Goal: Obtain resource: Download file/media

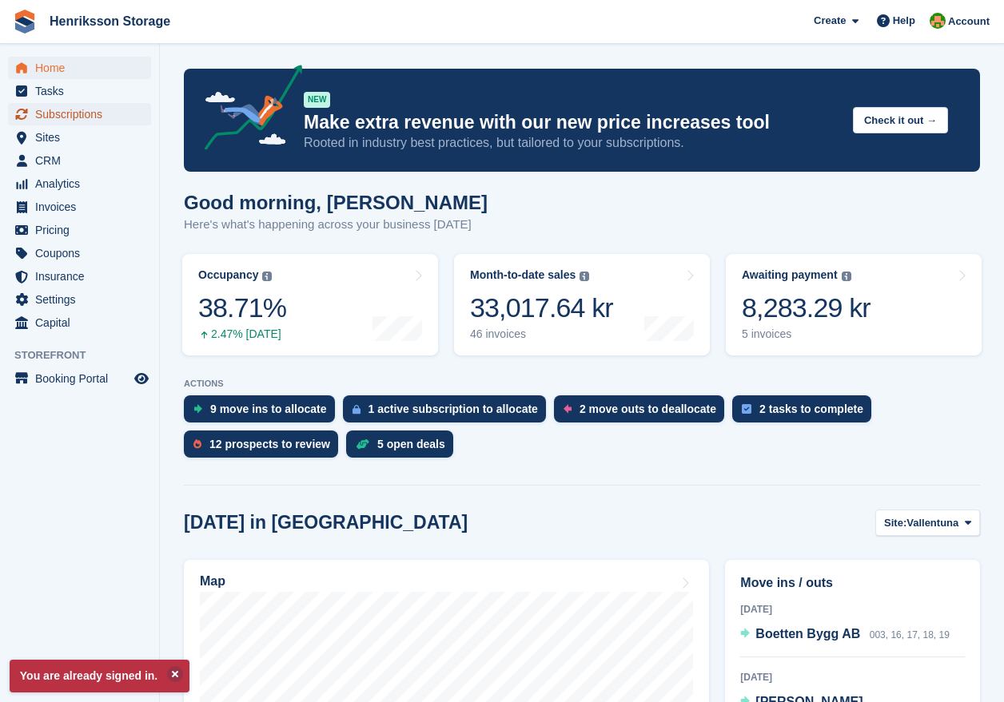
click at [64, 113] on span "Subscriptions" at bounding box center [83, 114] width 96 height 22
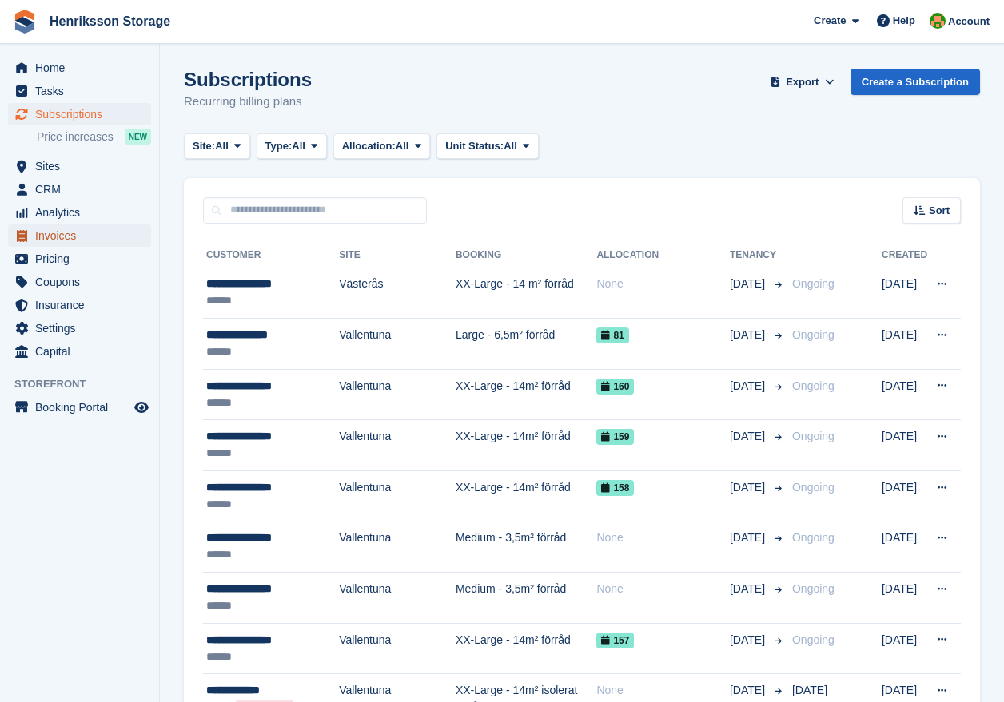
click at [50, 237] on span "Invoices" at bounding box center [83, 236] width 96 height 22
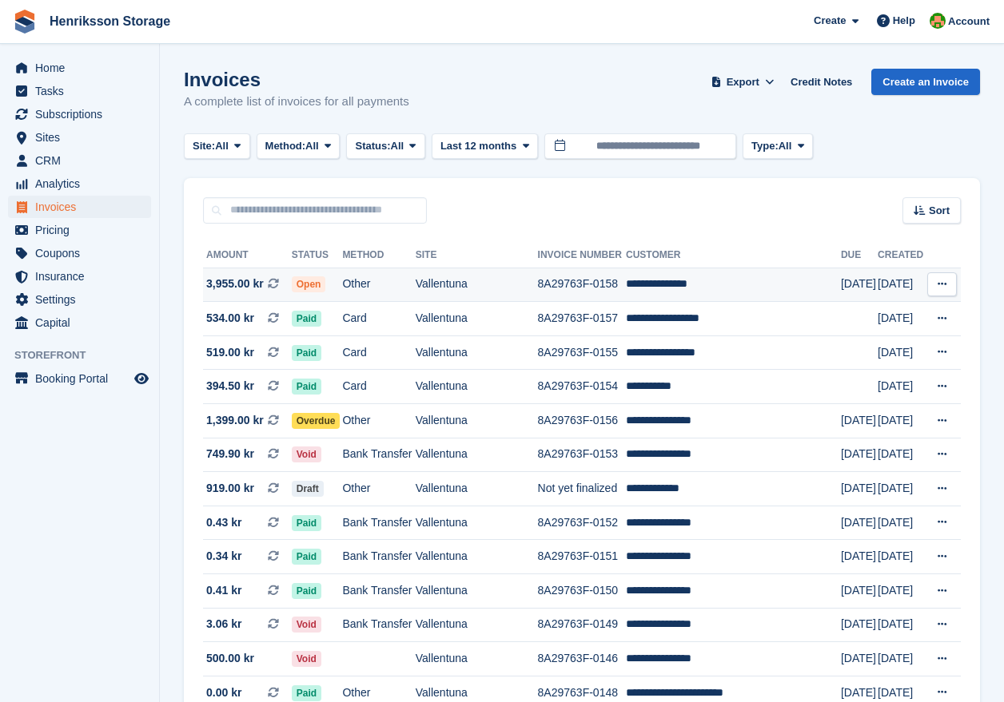
click at [243, 284] on span "3,955.00 kr" at bounding box center [235, 284] width 58 height 17
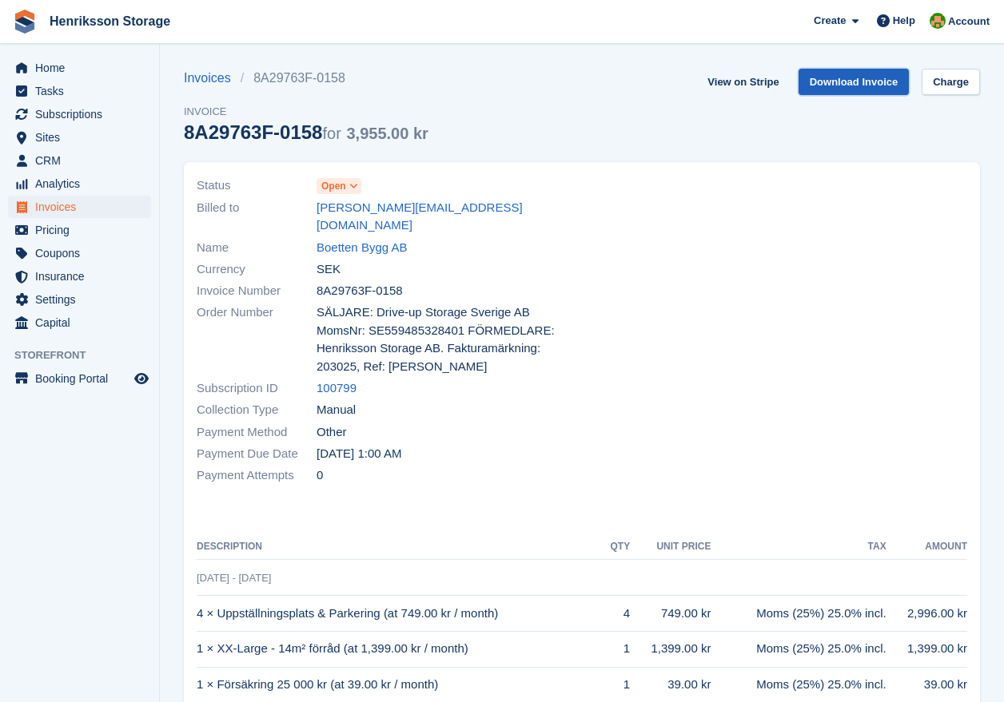
click at [834, 81] on link "Download Invoice" at bounding box center [853, 82] width 111 height 26
